Goal: Information Seeking & Learning: Find contact information

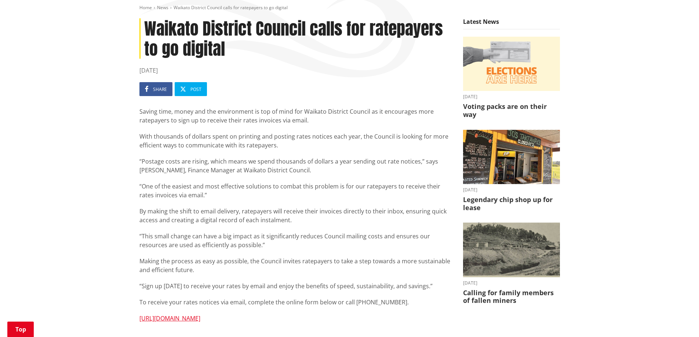
scroll to position [73, 0]
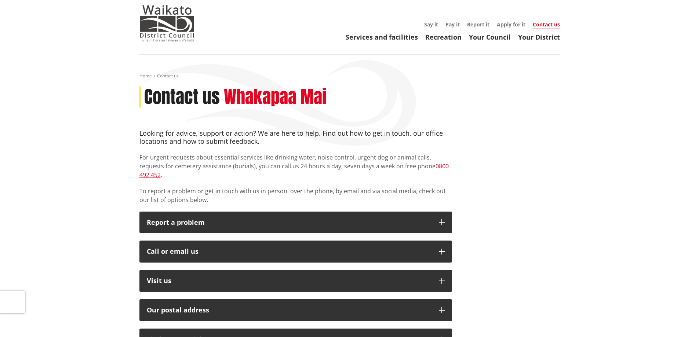
scroll to position [37, 0]
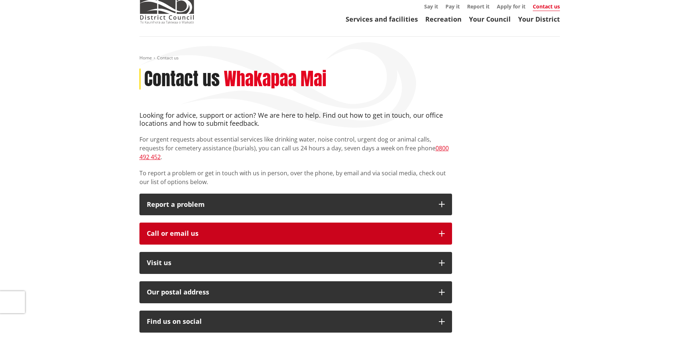
click at [220, 230] on div "Call or email us" at bounding box center [289, 233] width 285 height 7
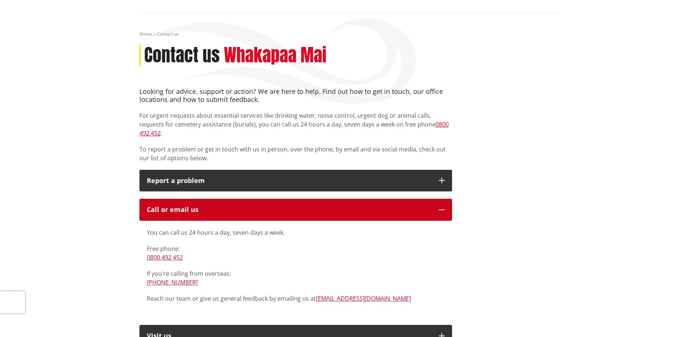
scroll to position [73, 0]
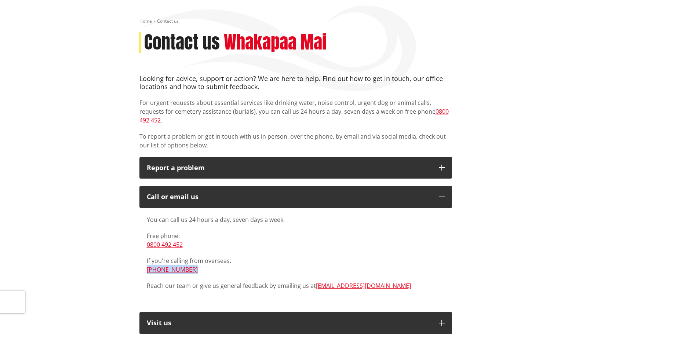
drag, startPoint x: 198, startPoint y: 263, endPoint x: 146, endPoint y: 262, distance: 52.5
click at [146, 262] on div "You can call us 24 hours a day, seven days a week. Free phone: 0800 492 452 If …" at bounding box center [295, 256] width 313 height 97
copy link "+64 7 824 8633"
